Goal: Check status: Check status

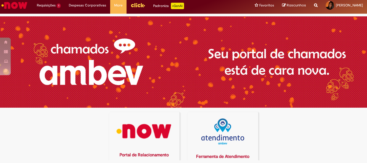
click at [133, 127] on img at bounding box center [144, 131] width 64 height 26
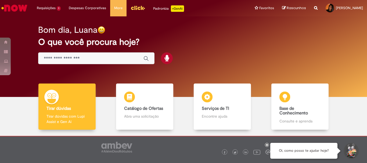
click at [57, 6] on li "Requisições 1 Exibir Todas as Solicitações Cancelamento Fora do Prazo 21d atrás…" at bounding box center [49, 8] width 32 height 16
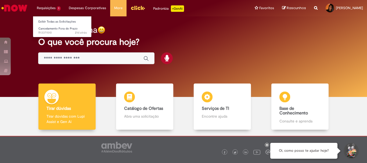
click at [53, 9] on li "Requisições 1 Exibir Todas as Solicitações Cancelamento Fora do Prazo 21d atrás…" at bounding box center [49, 8] width 32 height 16
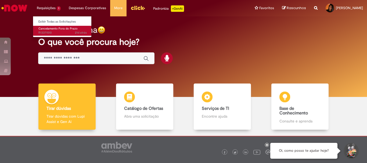
click at [58, 33] on span "21d atrás 21 dias atrás R13371510" at bounding box center [62, 33] width 48 height 4
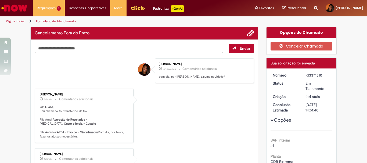
click at [149, 100] on li "Andreza Barbosa 6d atrás 6 dias atrás Comentários adicionais Olá, Luana , Seu c…" at bounding box center [144, 116] width 219 height 54
